Goal: Transaction & Acquisition: Purchase product/service

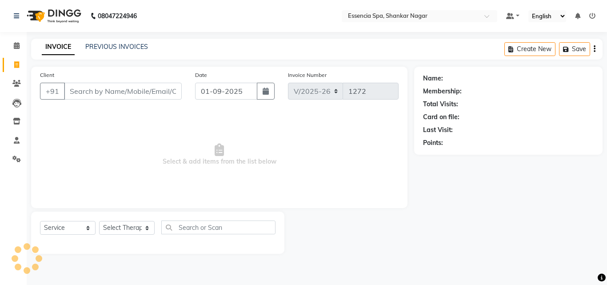
select select "7037"
select select "service"
click at [137, 89] on input "Client" at bounding box center [123, 91] width 118 height 17
type input "82510330213"
click at [158, 90] on span "Add Client" at bounding box center [158, 91] width 35 height 9
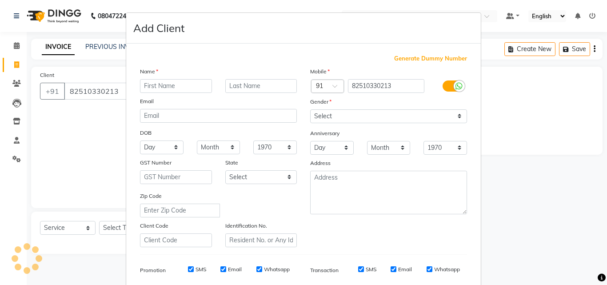
click at [169, 84] on input "text" at bounding box center [176, 86] width 72 height 14
type input "Deep"
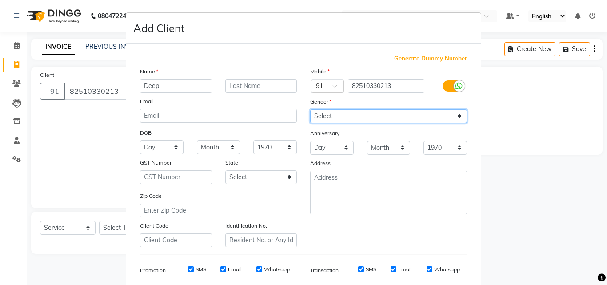
click at [353, 111] on select "Select [DEMOGRAPHIC_DATA] [DEMOGRAPHIC_DATA] Other Prefer Not To Say" at bounding box center [388, 116] width 157 height 14
select select "[DEMOGRAPHIC_DATA]"
click at [310, 109] on select "Select [DEMOGRAPHIC_DATA] [DEMOGRAPHIC_DATA] Other Prefer Not To Say" at bounding box center [388, 116] width 157 height 14
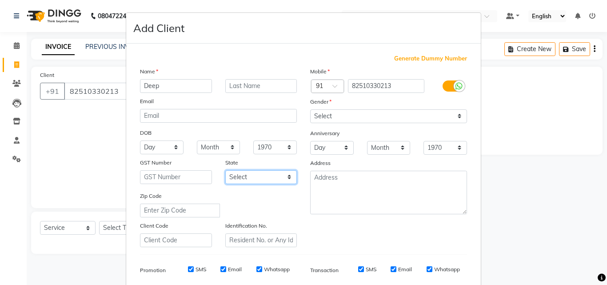
click at [279, 180] on select "Select [GEOGRAPHIC_DATA] [GEOGRAPHIC_DATA] [GEOGRAPHIC_DATA] [GEOGRAPHIC_DATA] …" at bounding box center [261, 177] width 72 height 14
select select "7"
click at [225, 170] on select "Select [GEOGRAPHIC_DATA] [GEOGRAPHIC_DATA] [GEOGRAPHIC_DATA] [GEOGRAPHIC_DATA] …" at bounding box center [261, 177] width 72 height 14
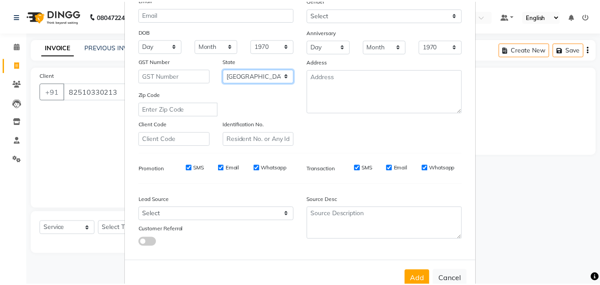
scroll to position [125, 0]
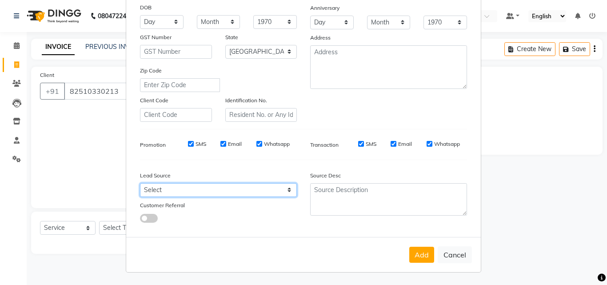
click at [263, 192] on select "Select Walk-in Referral Internet Friend Word of Mouth Advertisement Facebook Ju…" at bounding box center [218, 190] width 157 height 14
select select "48852"
click at [140, 183] on select "Select Walk-in Referral Internet Friend Word of Mouth Advertisement Facebook Ju…" at bounding box center [218, 190] width 157 height 14
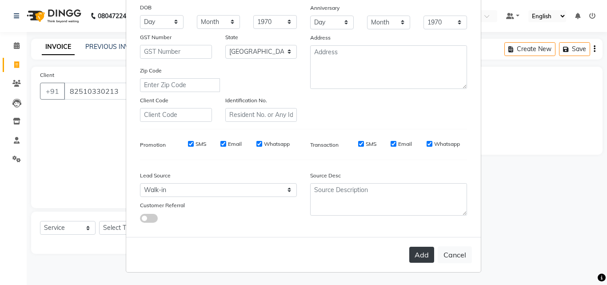
click at [413, 252] on button "Add" at bounding box center [421, 255] width 25 height 16
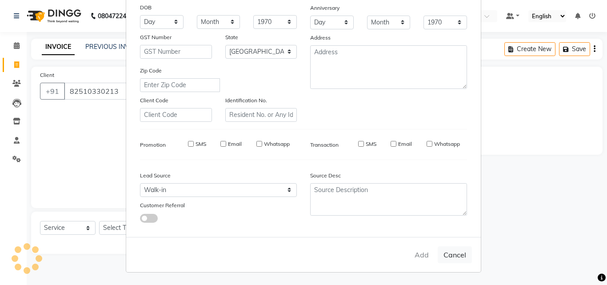
type input "82*******13"
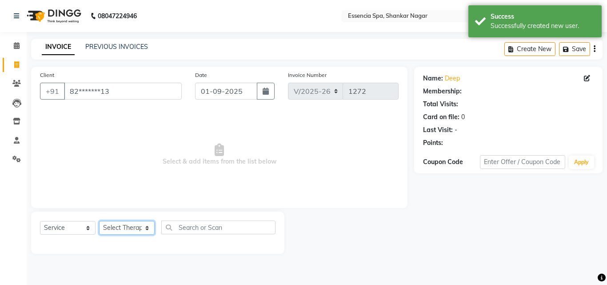
click at [115, 224] on select "Select Therapist [PERSON_NAME] [PERSON_NAME] [PERSON_NAME] [PERSON_NAME]" at bounding box center [127, 228] width 56 height 14
select select "58078"
click at [99, 221] on select "Select Therapist [PERSON_NAME] [PERSON_NAME] [PERSON_NAME] [PERSON_NAME]" at bounding box center [127, 228] width 56 height 14
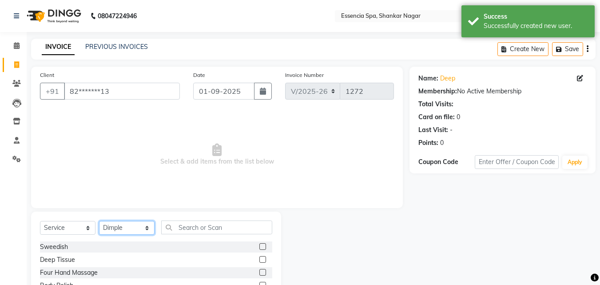
scroll to position [71, 0]
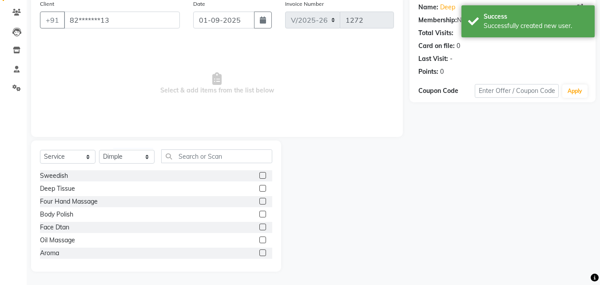
click at [260, 188] on label at bounding box center [263, 188] width 7 height 7
click at [260, 188] on input "checkbox" at bounding box center [263, 189] width 6 height 6
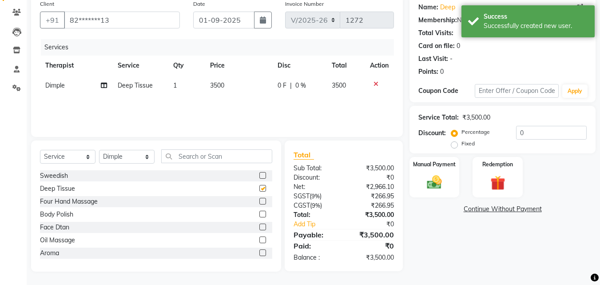
checkbox input "false"
click at [263, 92] on td "3500" at bounding box center [239, 86] width 68 height 20
select select "58078"
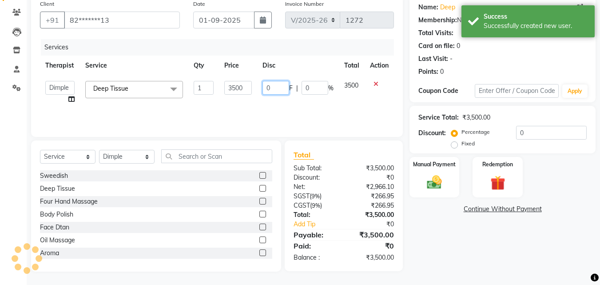
drag, startPoint x: 271, startPoint y: 87, endPoint x: 260, endPoint y: 88, distance: 11.6
click at [260, 88] on td "0 F | 0 %" at bounding box center [298, 93] width 82 height 34
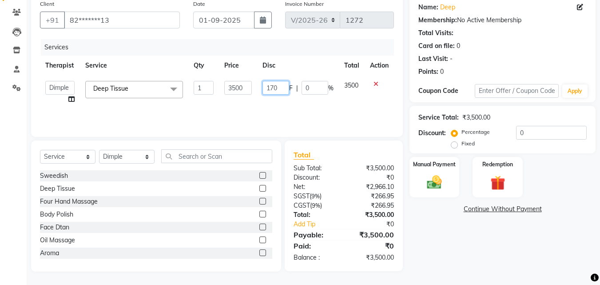
type input "1700"
click at [288, 109] on div "Services Therapist Service Qty Price Disc Total Action Aaira Amber Dimple [PERS…" at bounding box center [217, 83] width 354 height 89
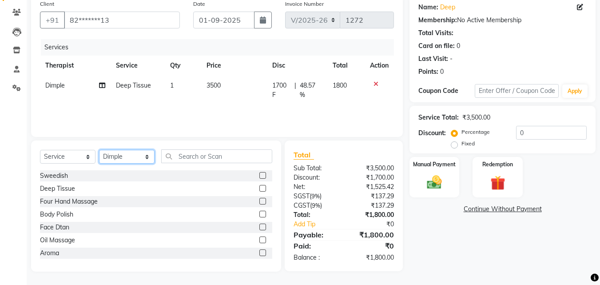
click at [124, 155] on select "Select Therapist [PERSON_NAME] [PERSON_NAME] [PERSON_NAME] [PERSON_NAME]" at bounding box center [127, 157] width 56 height 14
select select "61902"
click at [99, 150] on select "Select Therapist [PERSON_NAME] [PERSON_NAME] [PERSON_NAME] [PERSON_NAME]" at bounding box center [127, 157] width 56 height 14
click at [260, 188] on label at bounding box center [263, 188] width 7 height 7
click at [260, 188] on input "checkbox" at bounding box center [263, 189] width 6 height 6
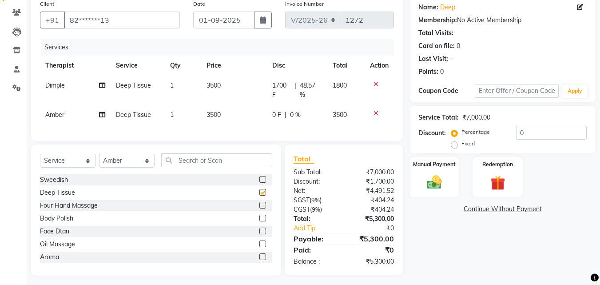
checkbox input "false"
click at [274, 113] on span "0 F" at bounding box center [276, 114] width 9 height 9
select select "61902"
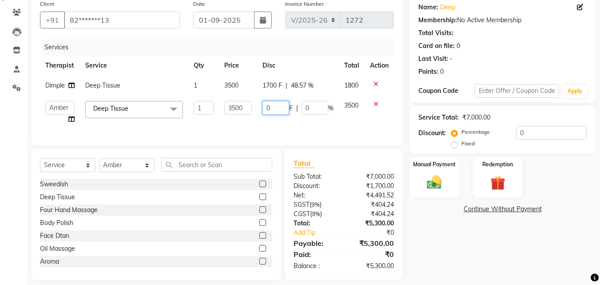
drag, startPoint x: 276, startPoint y: 106, endPoint x: 247, endPoint y: 106, distance: 28.9
click at [247, 106] on tr "Aaira Amber Dimple [PERSON_NAME] [PERSON_NAME] Deep Tissue x Sweedish Deep Tiss…" at bounding box center [217, 113] width 354 height 34
type input "1700"
click at [313, 122] on td "1700 F | 0 %" at bounding box center [298, 113] width 82 height 34
select select "61902"
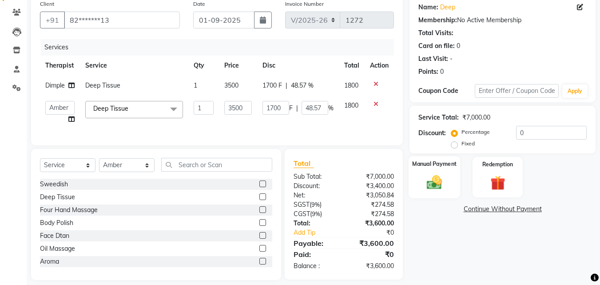
click at [417, 178] on div "Manual Payment" at bounding box center [435, 177] width 52 height 42
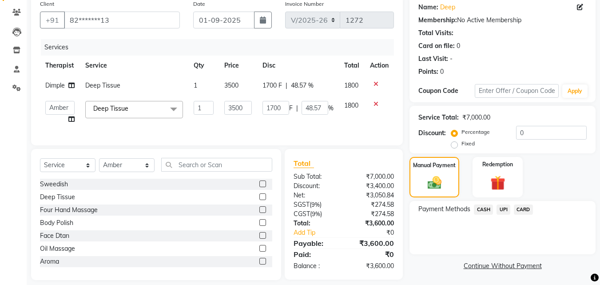
scroll to position [86, 0]
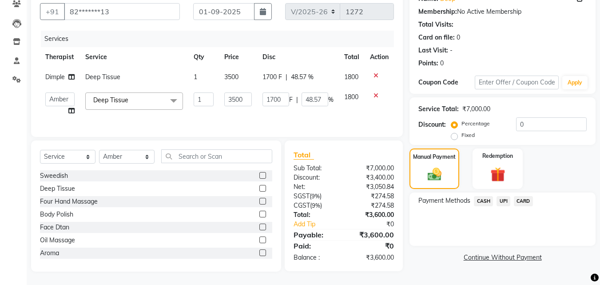
click at [504, 196] on span "UPI" at bounding box center [504, 201] width 14 height 10
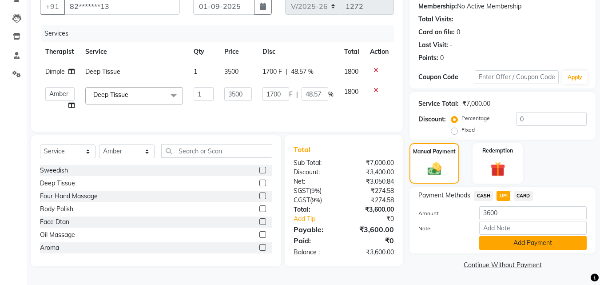
click at [507, 239] on button "Add Payment" at bounding box center [533, 243] width 108 height 14
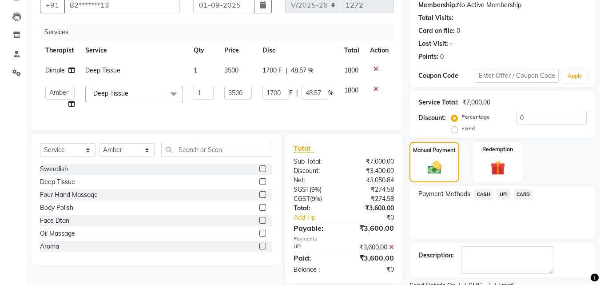
scroll to position [122, 0]
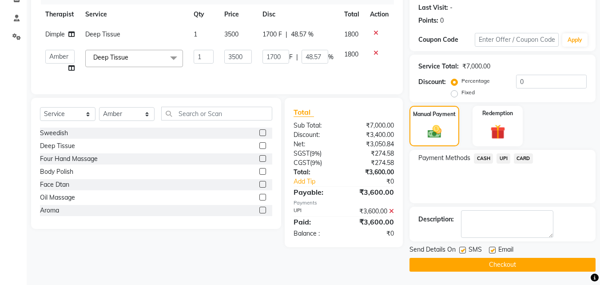
click at [465, 260] on button "Checkout" at bounding box center [503, 265] width 186 height 14
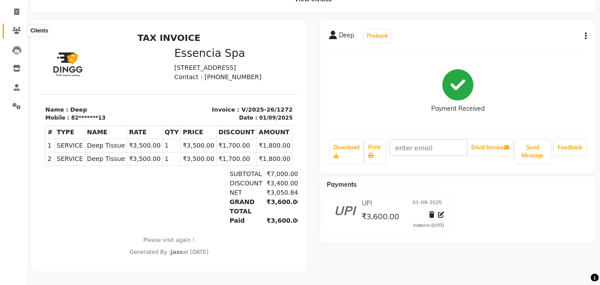
click at [18, 27] on icon at bounding box center [16, 30] width 8 height 7
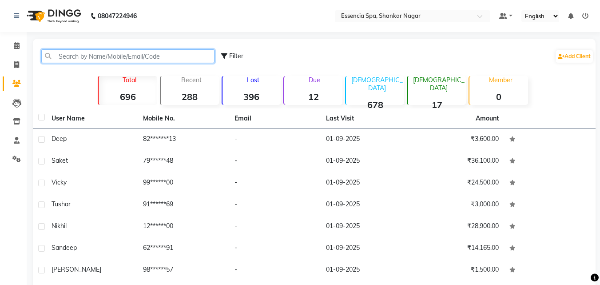
click at [115, 57] on input "text" at bounding box center [127, 56] width 173 height 14
paste input "9407993413"
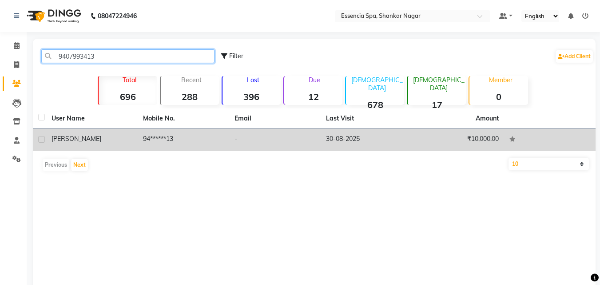
type input "9407993413"
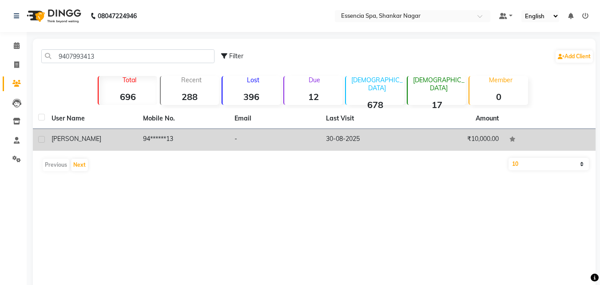
click at [120, 145] on td "[PERSON_NAME]" at bounding box center [92, 140] width 92 height 22
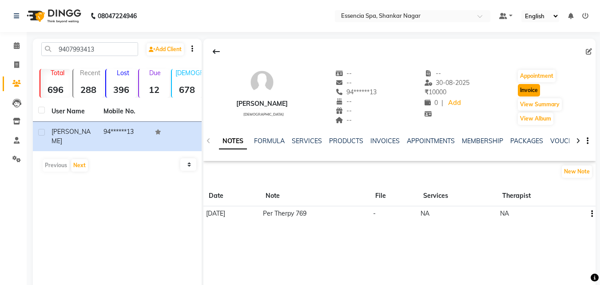
click at [525, 89] on button "Invoice" at bounding box center [529, 90] width 22 height 12
select select "service"
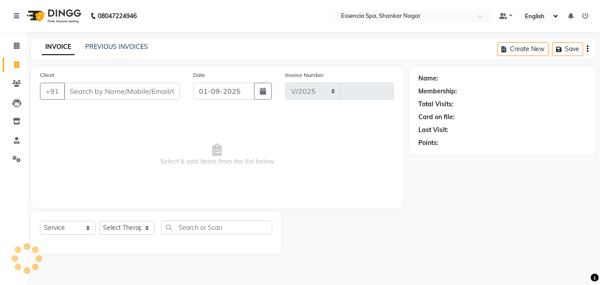
select select "7037"
type input "1273"
click at [130, 229] on select "Select Therapist" at bounding box center [127, 228] width 56 height 14
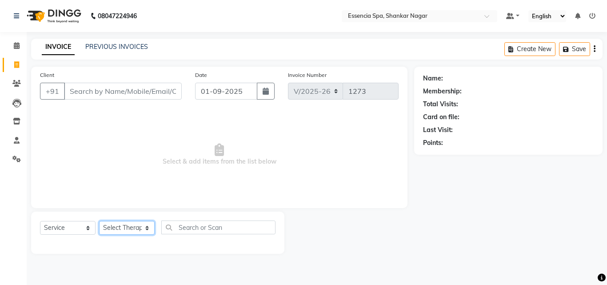
type input "94******13"
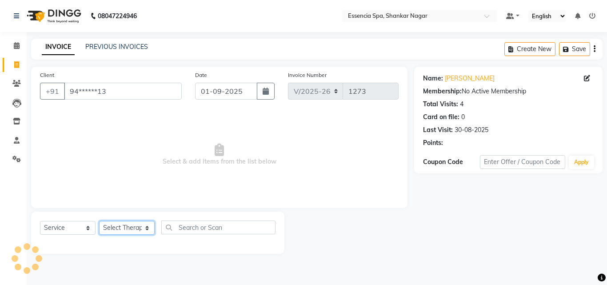
select select "89355"
click at [99, 221] on select "Select Therapist [PERSON_NAME] [PERSON_NAME] [PERSON_NAME] [PERSON_NAME]" at bounding box center [127, 228] width 56 height 14
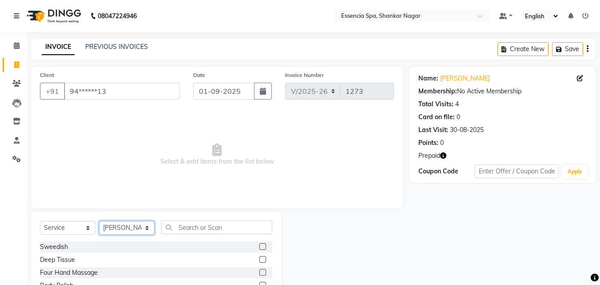
scroll to position [71, 0]
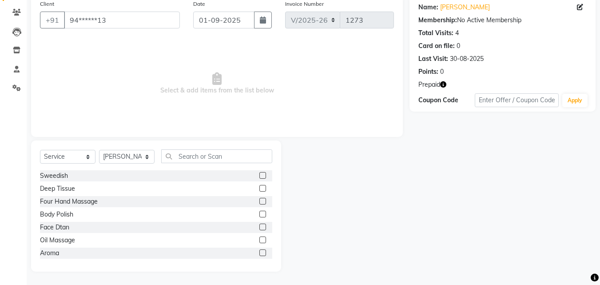
click at [260, 241] on label at bounding box center [263, 239] width 7 height 7
click at [260, 241] on input "checkbox" at bounding box center [263, 240] width 6 height 6
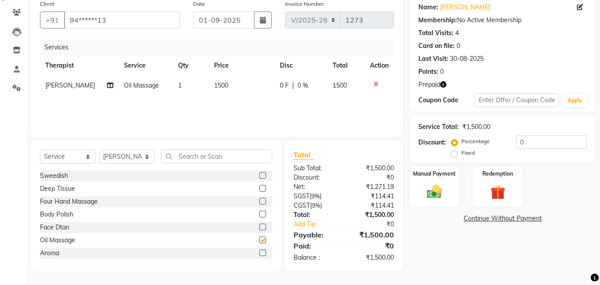
checkbox input "false"
click at [280, 85] on span "0 F" at bounding box center [284, 85] width 9 height 9
select select "89355"
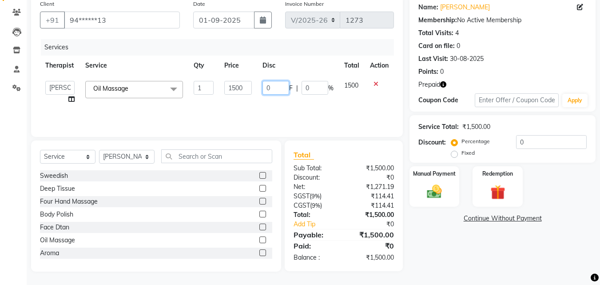
click at [267, 88] on input "0" at bounding box center [276, 88] width 27 height 14
type input "731"
click at [277, 103] on div "Services Therapist Service Qty Price Disc Total Action Aaira Amber Dimple [PERS…" at bounding box center [217, 83] width 354 height 89
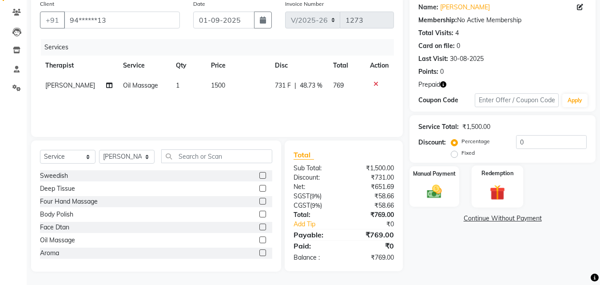
click at [494, 188] on img at bounding box center [497, 192] width 25 height 19
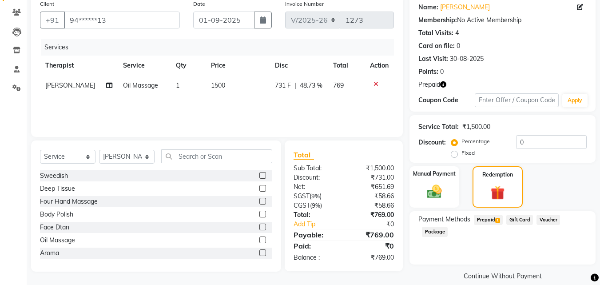
click at [489, 221] on span "Prepaid 1" at bounding box center [488, 220] width 29 height 10
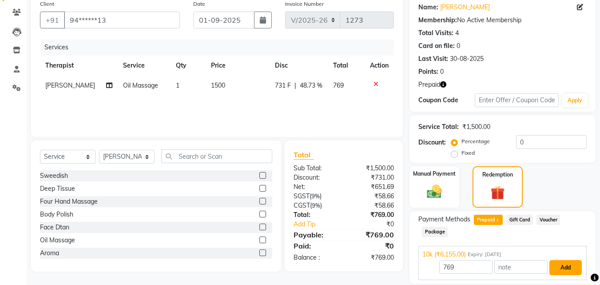
click at [555, 268] on button "Add" at bounding box center [566, 267] width 32 height 15
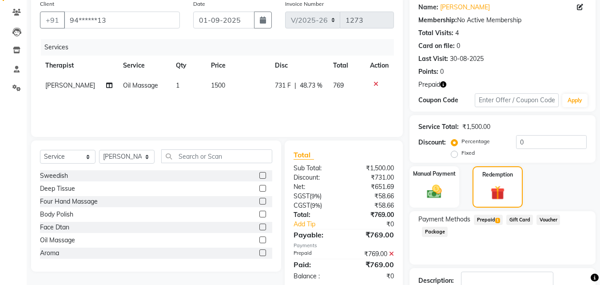
scroll to position [132, 0]
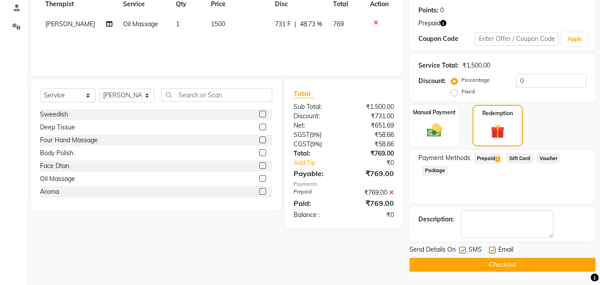
click at [465, 250] on label at bounding box center [462, 250] width 7 height 7
click at [465, 250] on input "checkbox" at bounding box center [462, 251] width 6 height 6
checkbox input "false"
click at [491, 249] on label at bounding box center [492, 250] width 7 height 7
click at [491, 249] on input "checkbox" at bounding box center [492, 251] width 6 height 6
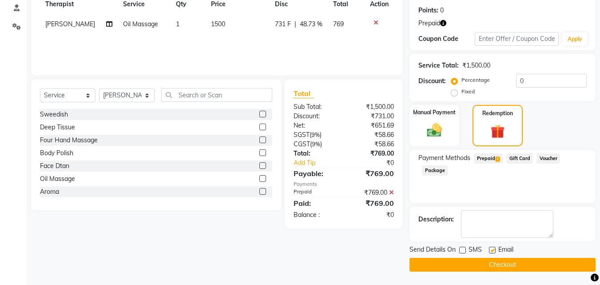
checkbox input "false"
click at [487, 260] on button "Checkout" at bounding box center [503, 265] width 186 height 14
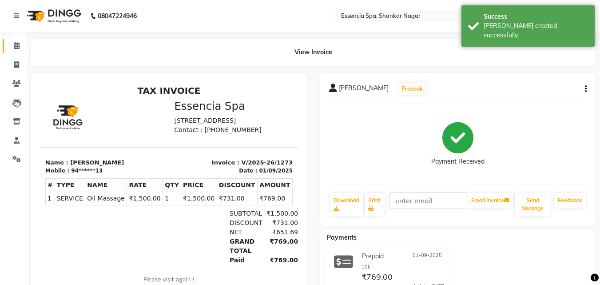
click at [15, 44] on icon at bounding box center [17, 45] width 6 height 7
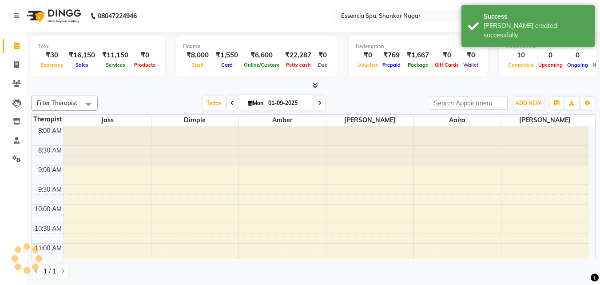
click at [158, 102] on div "[DATE] [DATE]" at bounding box center [263, 102] width 323 height 13
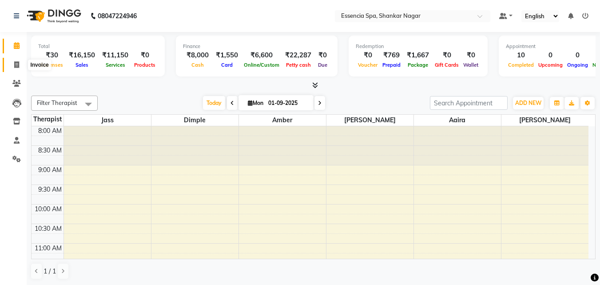
click at [13, 64] on span at bounding box center [17, 65] width 16 height 10
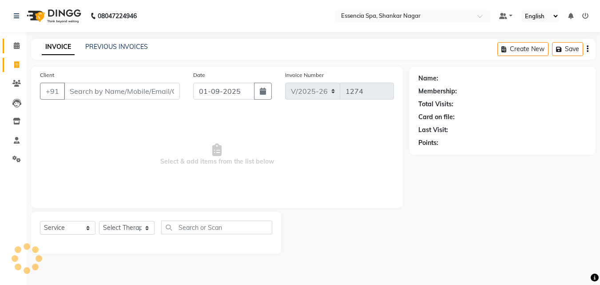
click at [17, 44] on icon at bounding box center [17, 45] width 6 height 7
